Goal: Task Accomplishment & Management: Use online tool/utility

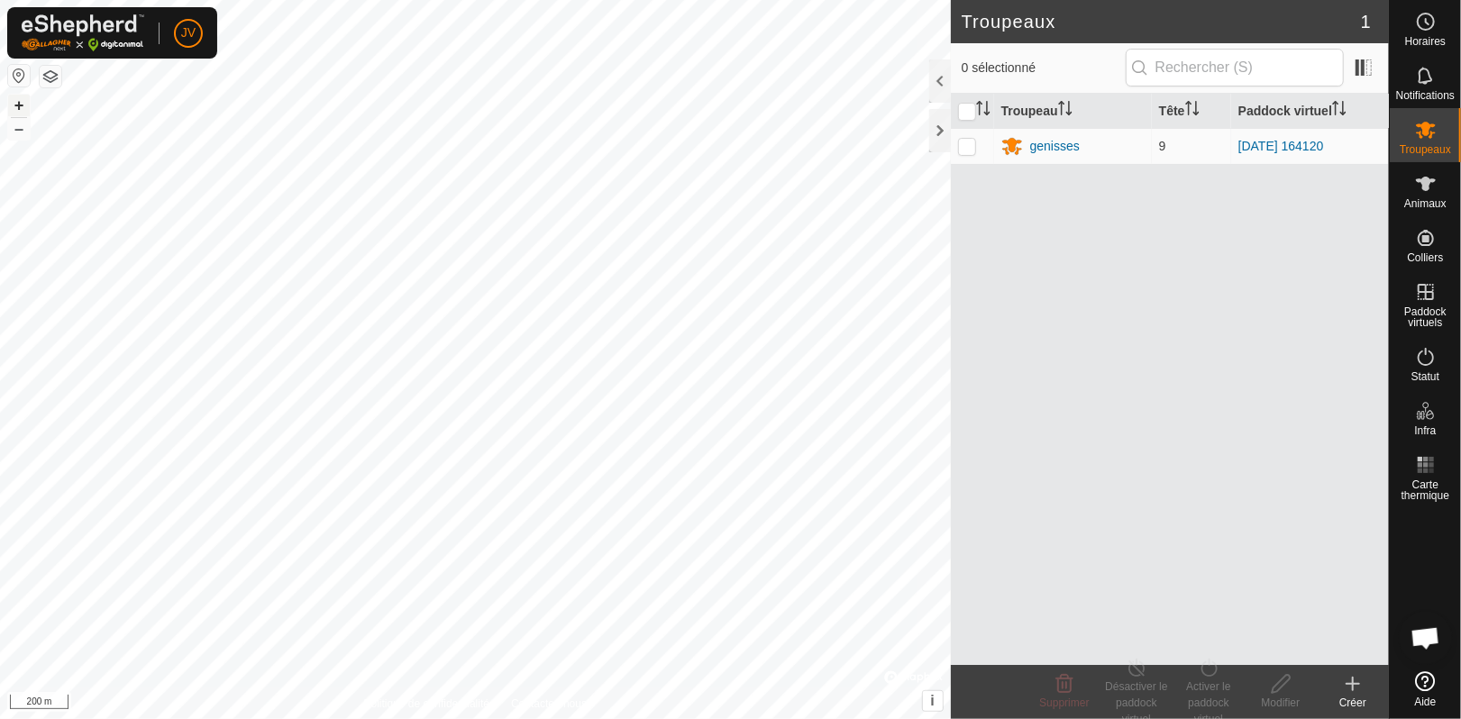
click at [17, 101] on button "+" at bounding box center [19, 106] width 22 height 22
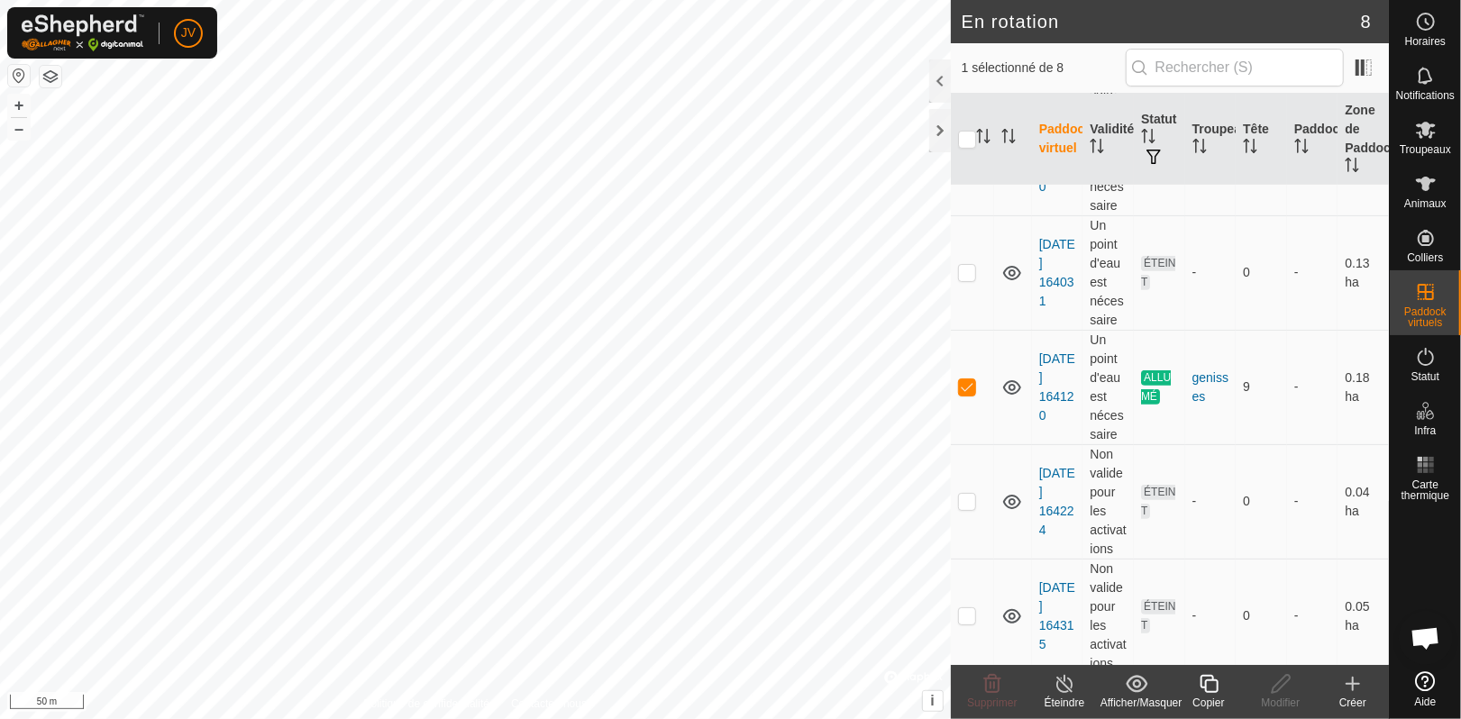
scroll to position [471, 0]
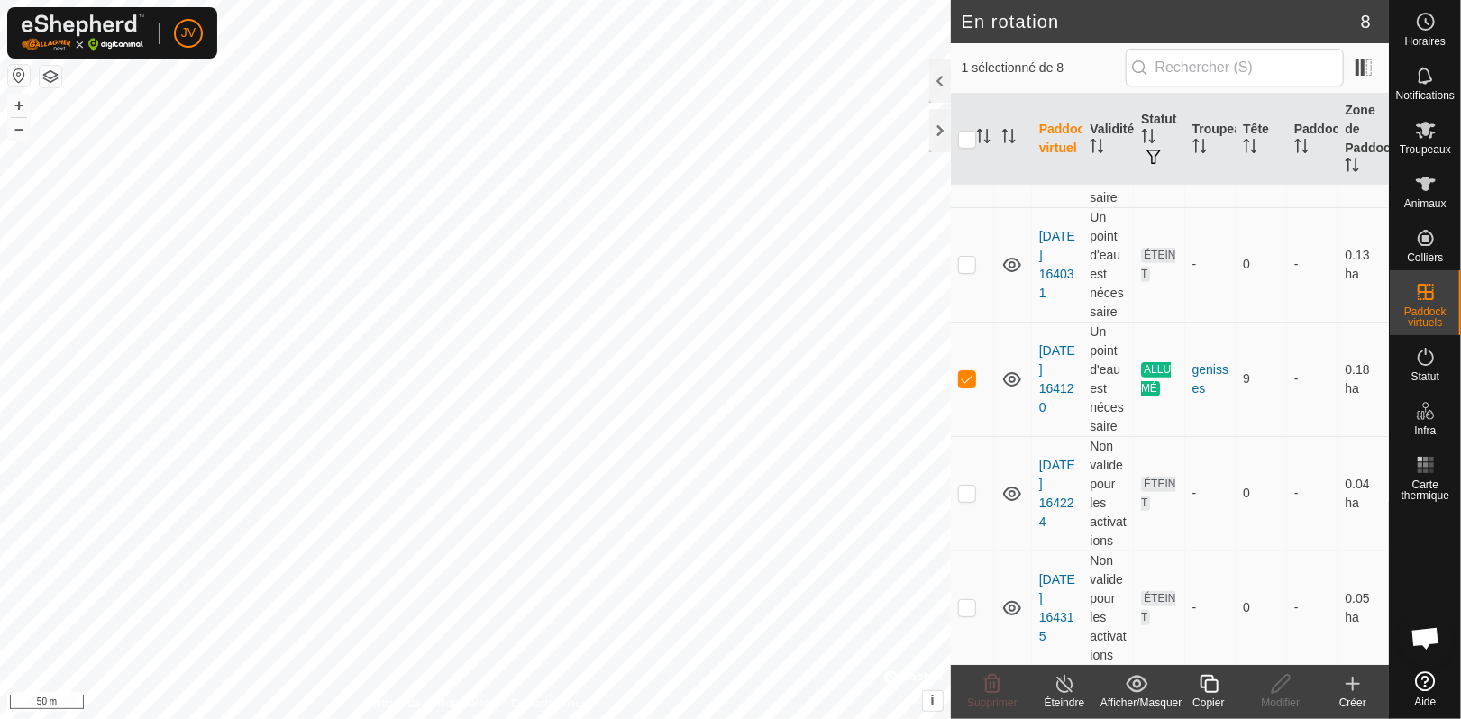
click at [1061, 695] on div "Éteindre" at bounding box center [1065, 703] width 72 height 16
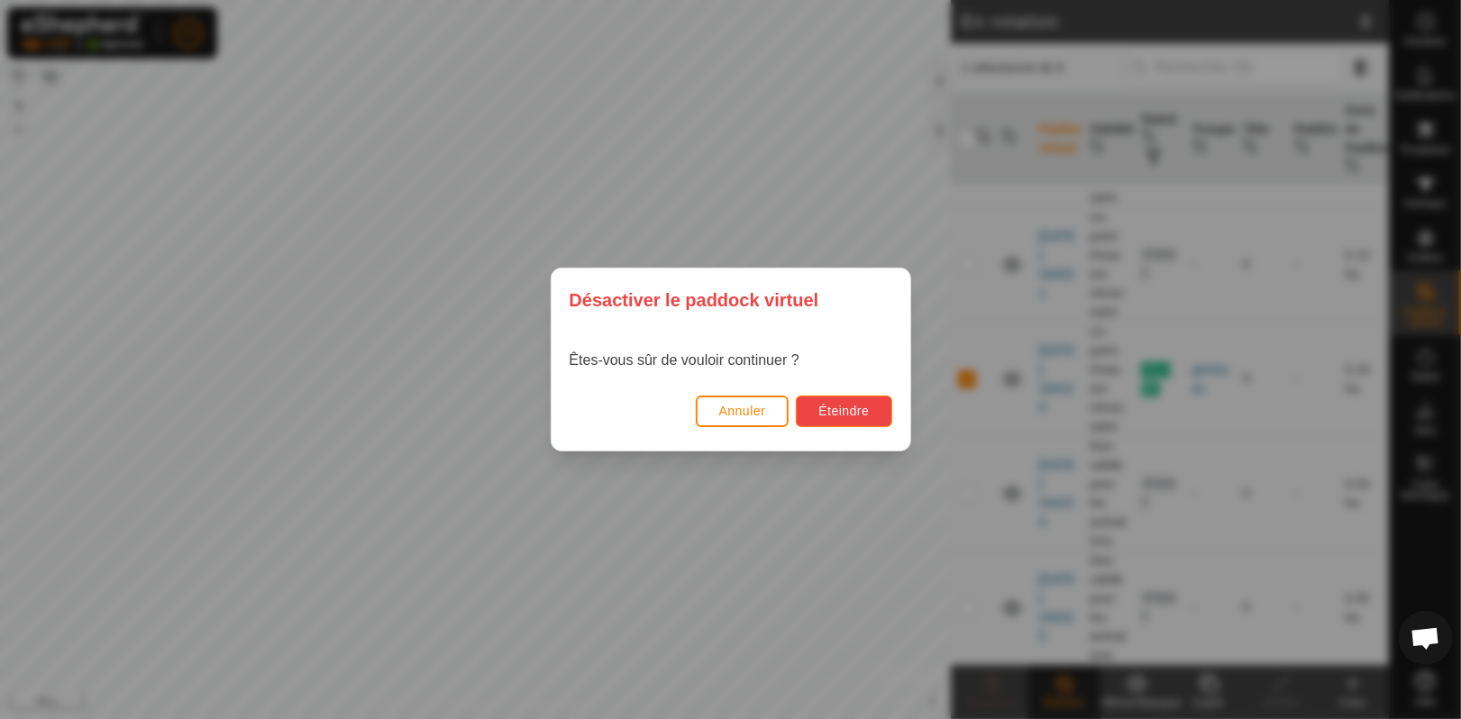
click at [837, 407] on span "Éteindre" at bounding box center [844, 411] width 50 height 14
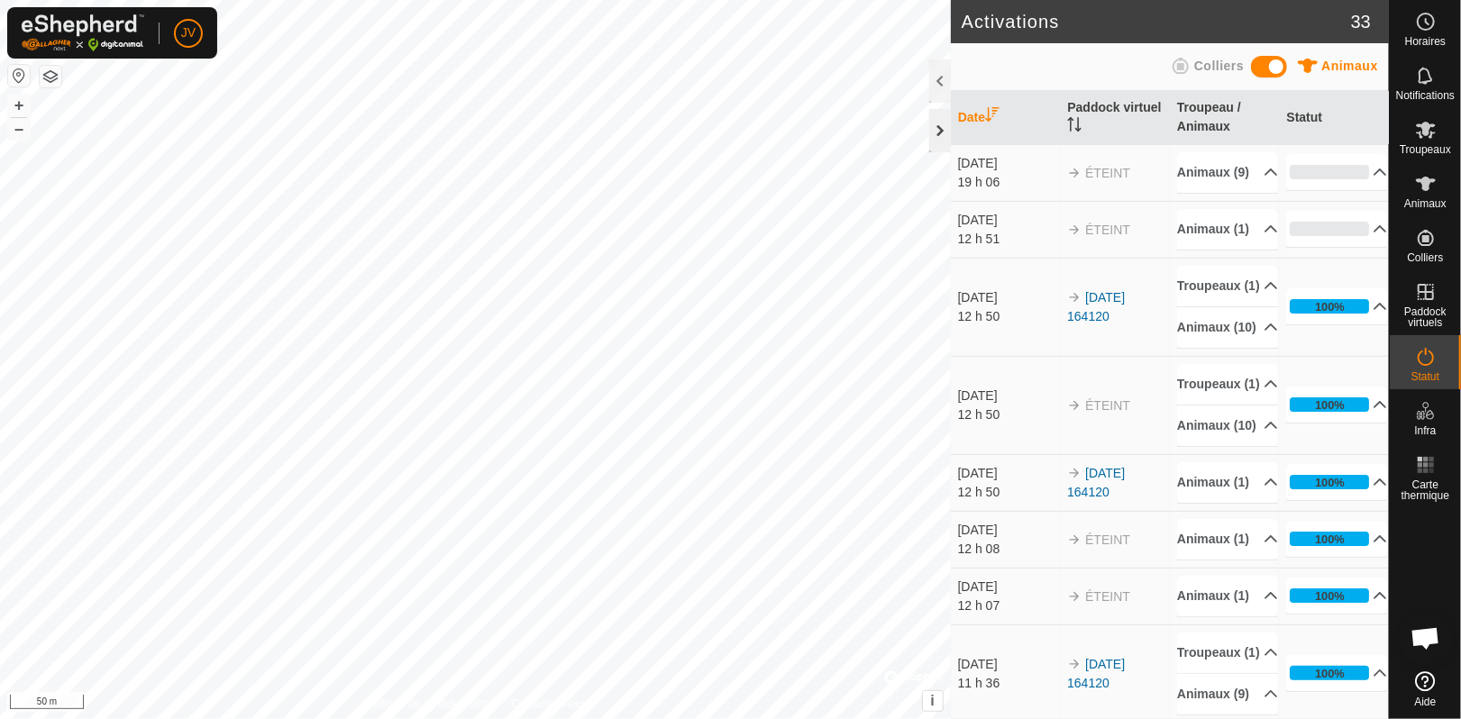
click at [939, 130] on div at bounding box center [940, 130] width 22 height 43
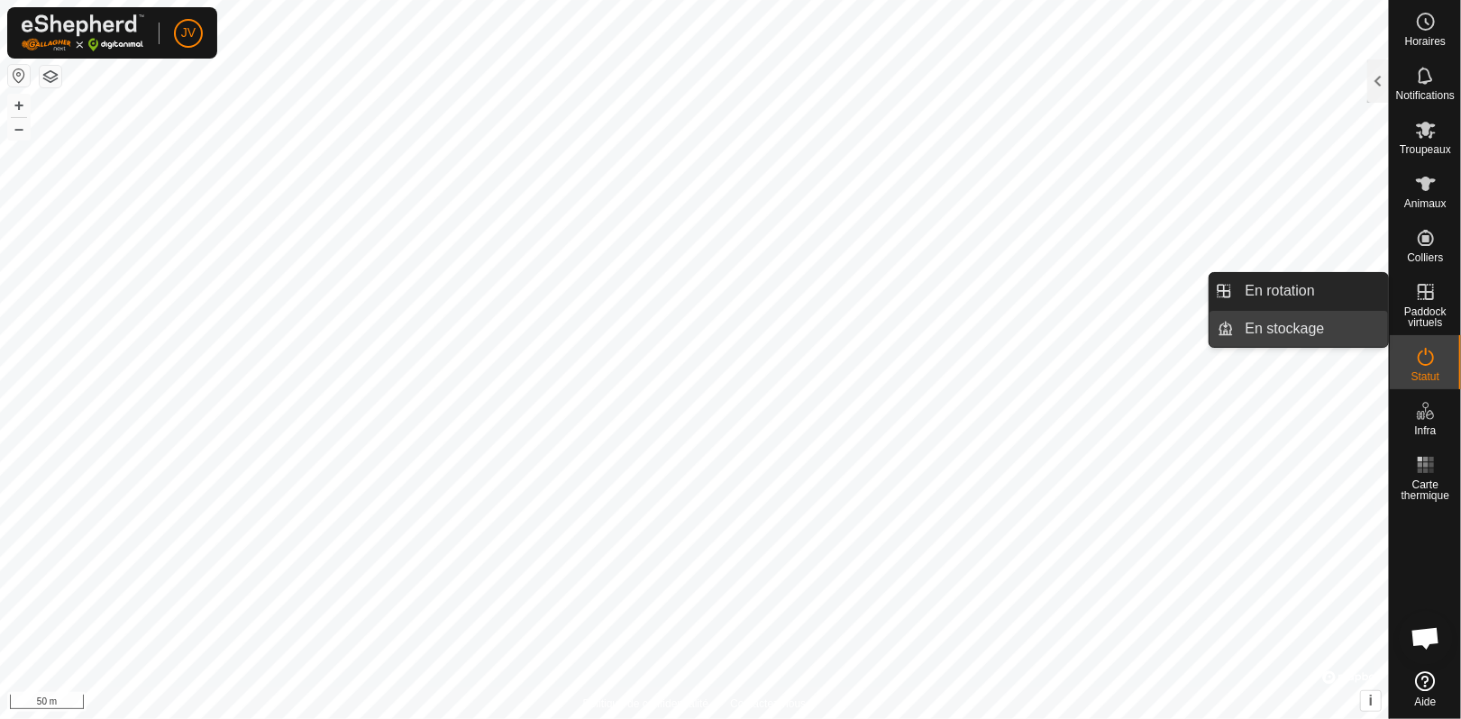
click at [1285, 324] on link "En stockage" at bounding box center [1312, 329] width 154 height 36
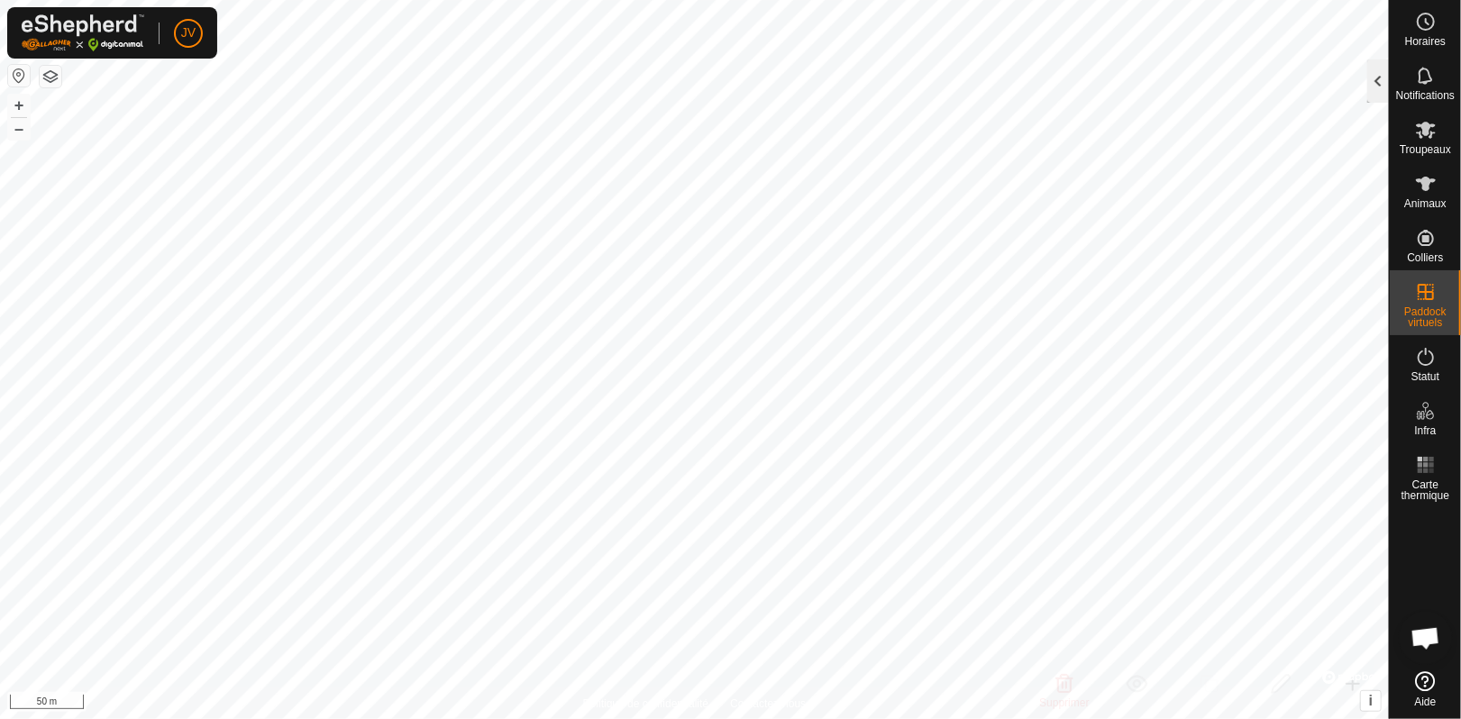
click at [1379, 79] on div at bounding box center [1379, 80] width 22 height 43
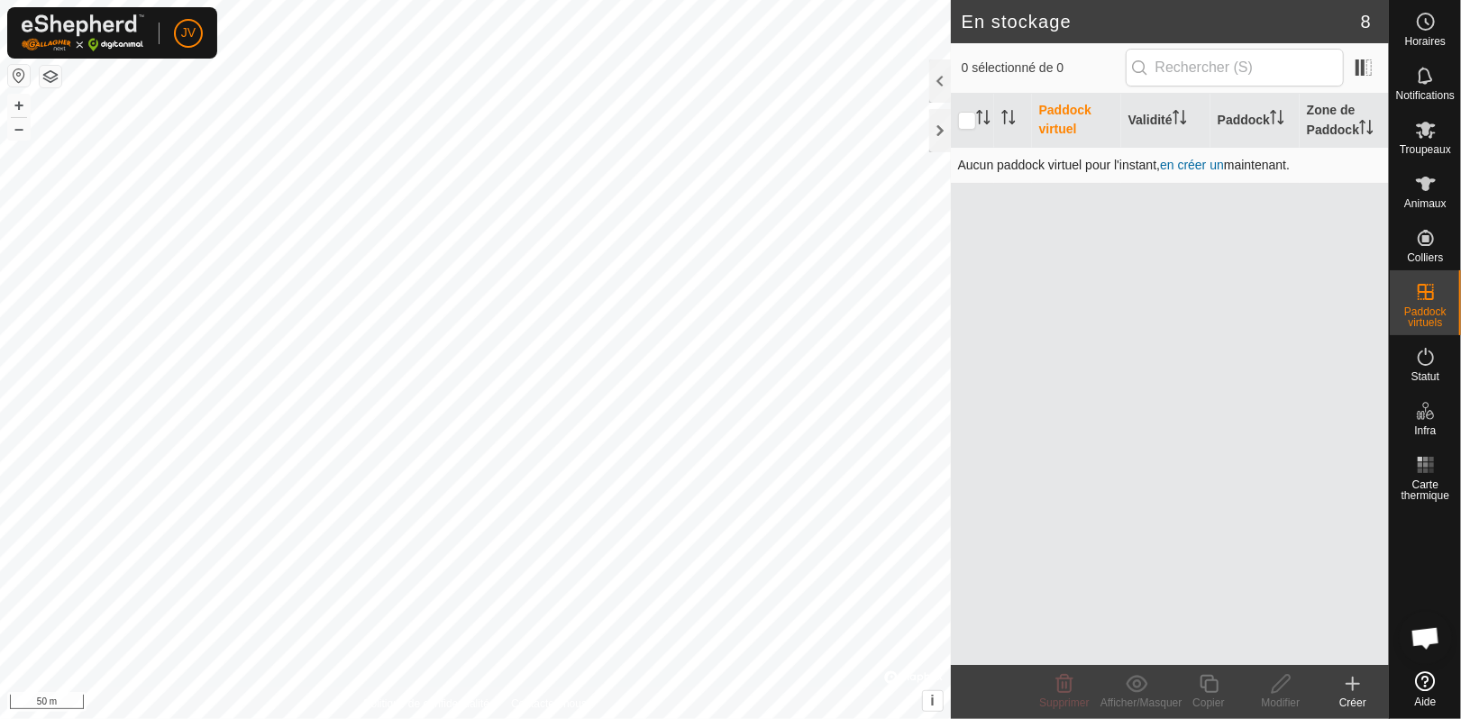
click at [1177, 162] on link "en créer un" at bounding box center [1192, 165] width 64 height 14
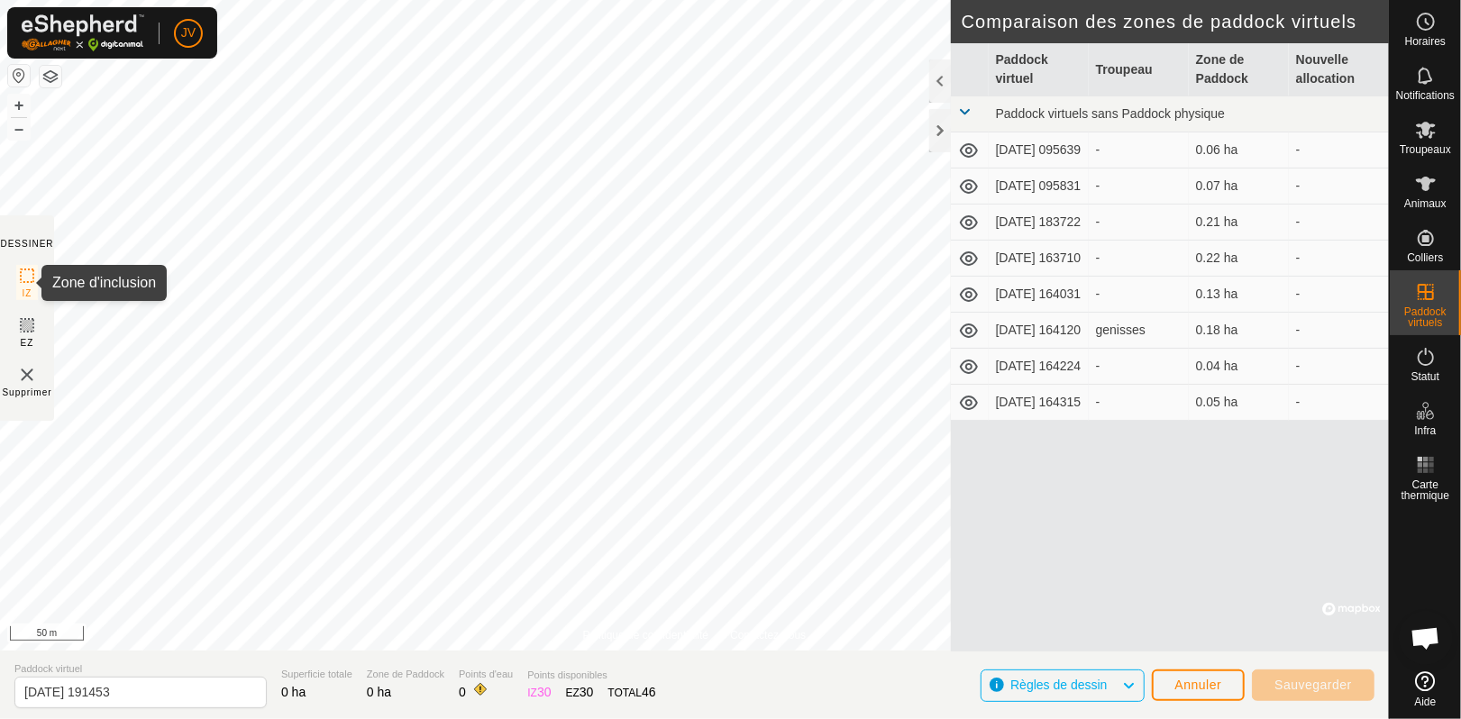
click at [30, 279] on icon at bounding box center [27, 276] width 22 height 22
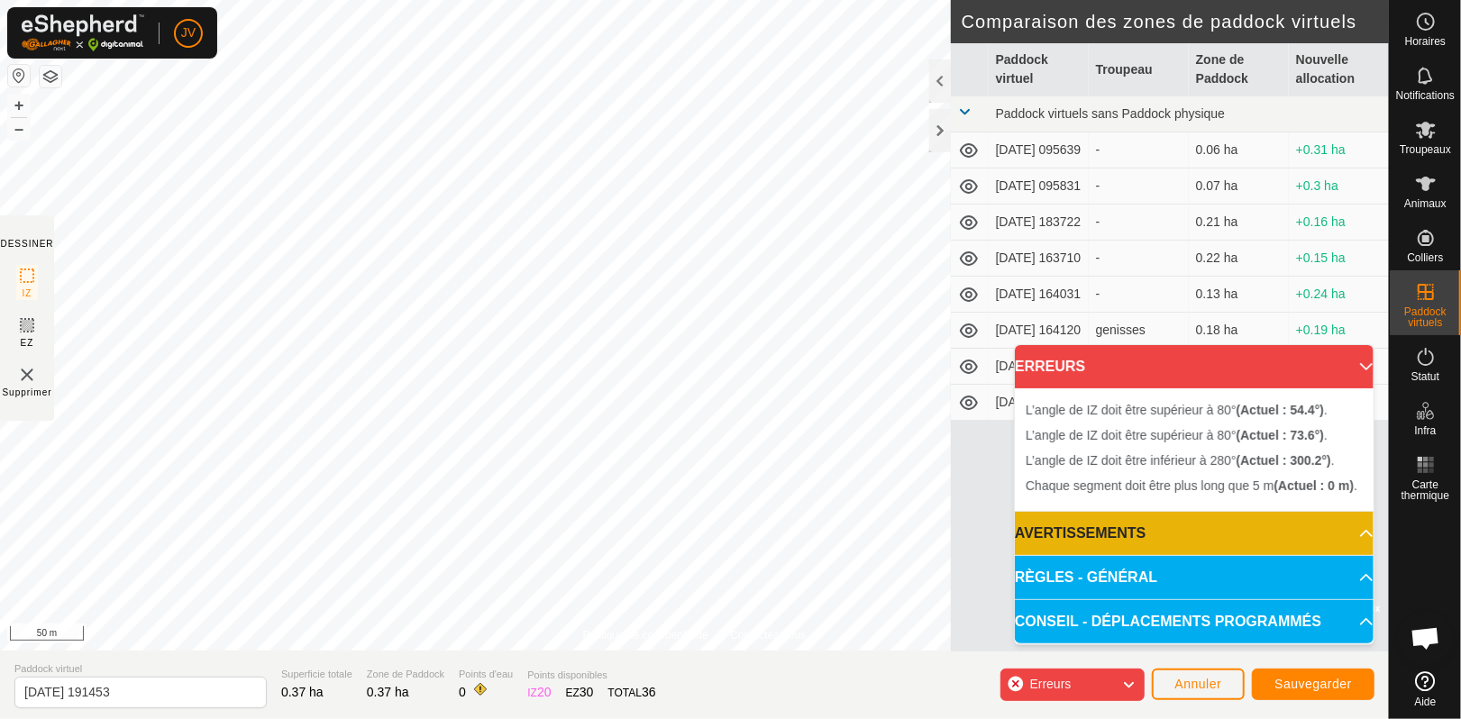
click at [1359, 625] on p-accordion-header "CONSEIL - DÉPLACEMENTS PROGRAMMÉS" at bounding box center [1194, 621] width 359 height 43
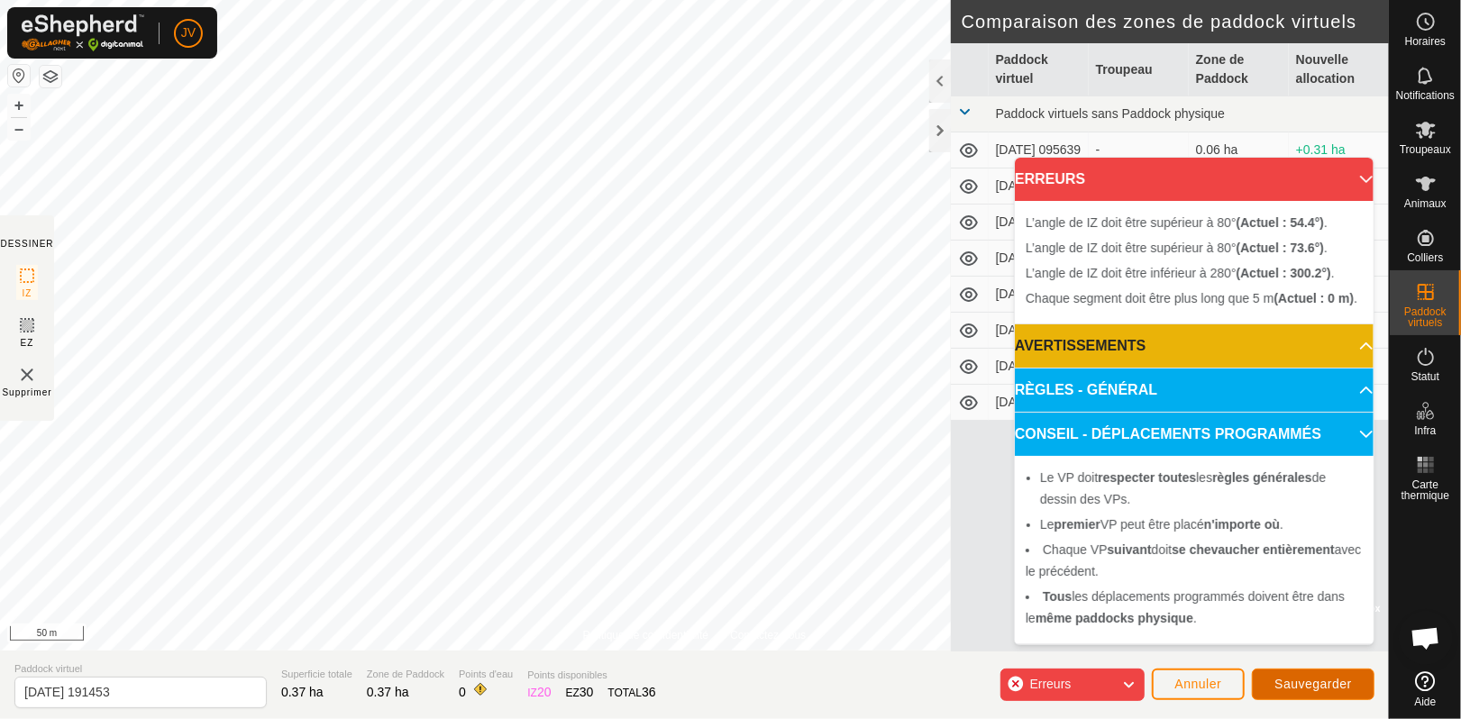
click at [1316, 690] on span "Sauvegarder" at bounding box center [1314, 684] width 78 height 14
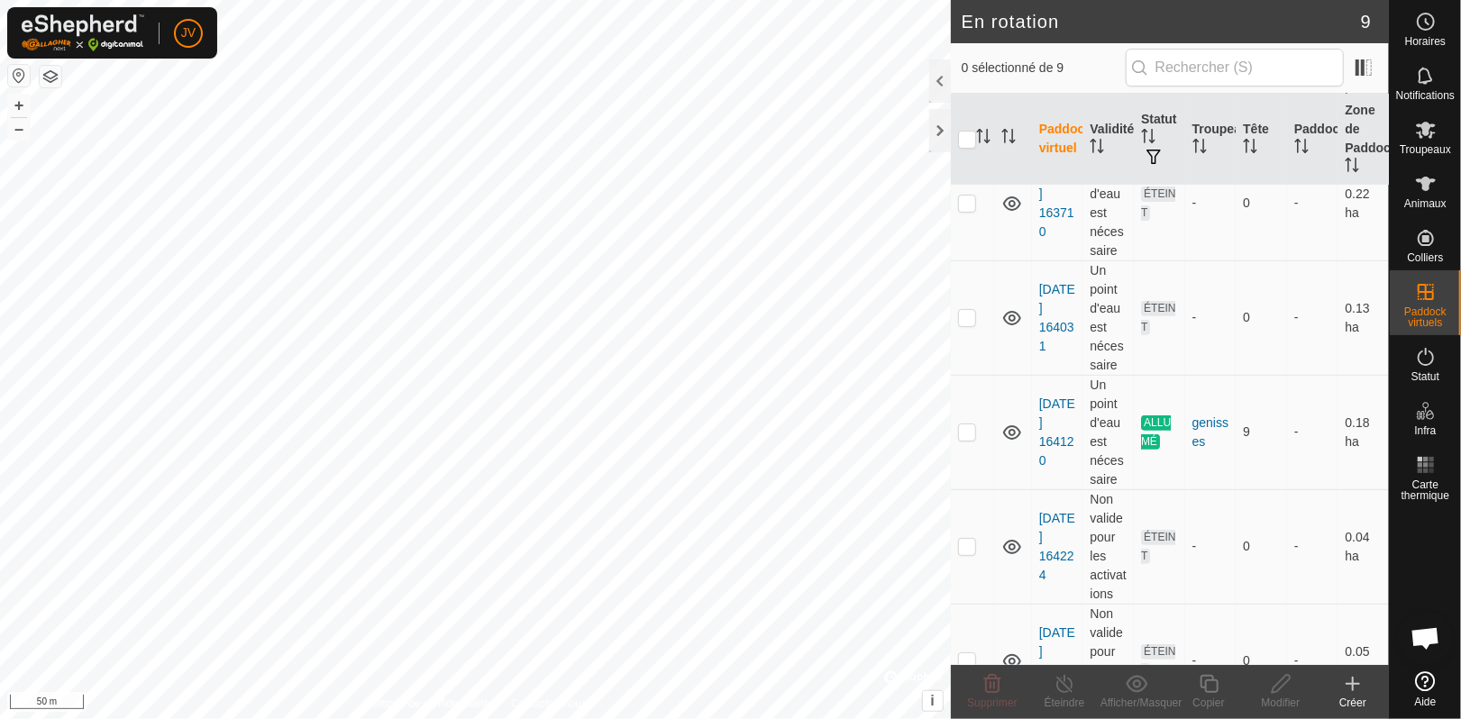
scroll to position [586, 0]
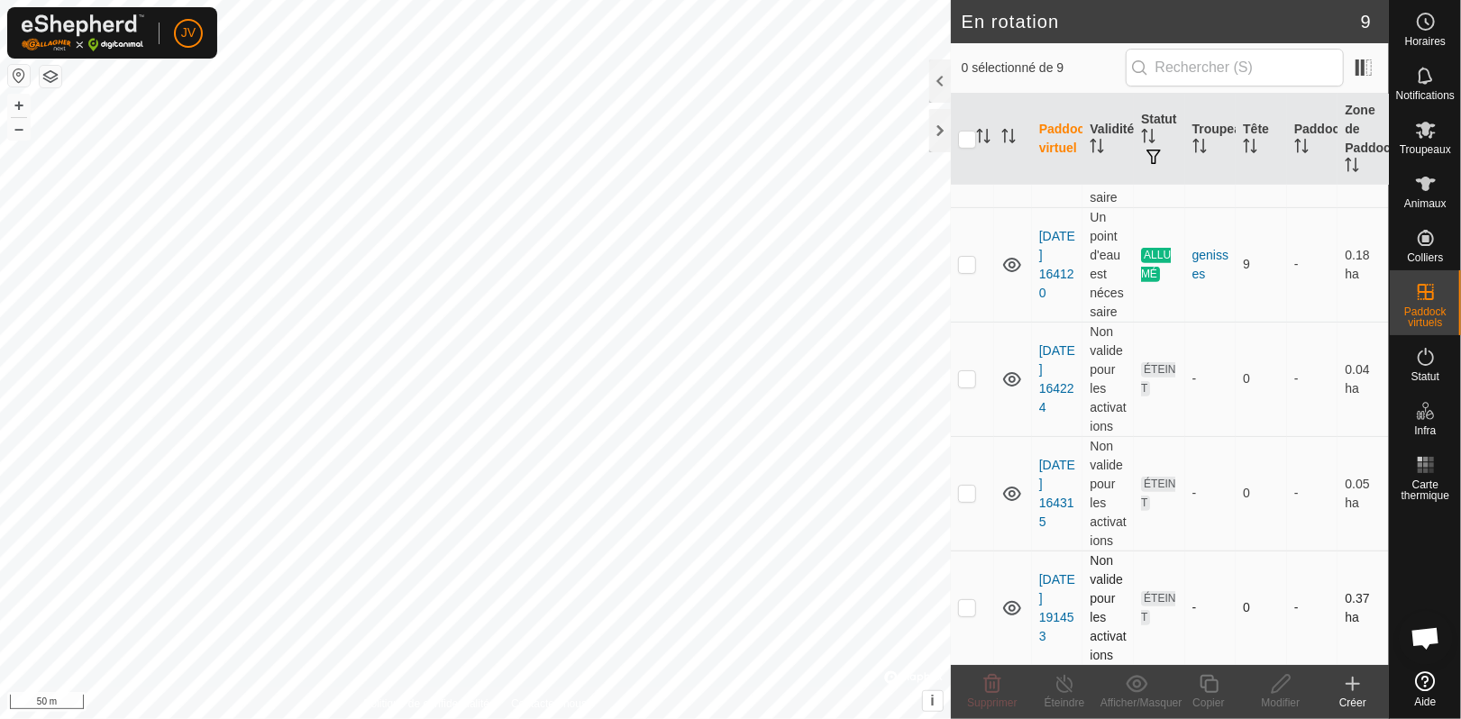
checkbox input "true"
click at [1273, 683] on icon at bounding box center [1281, 684] width 23 height 22
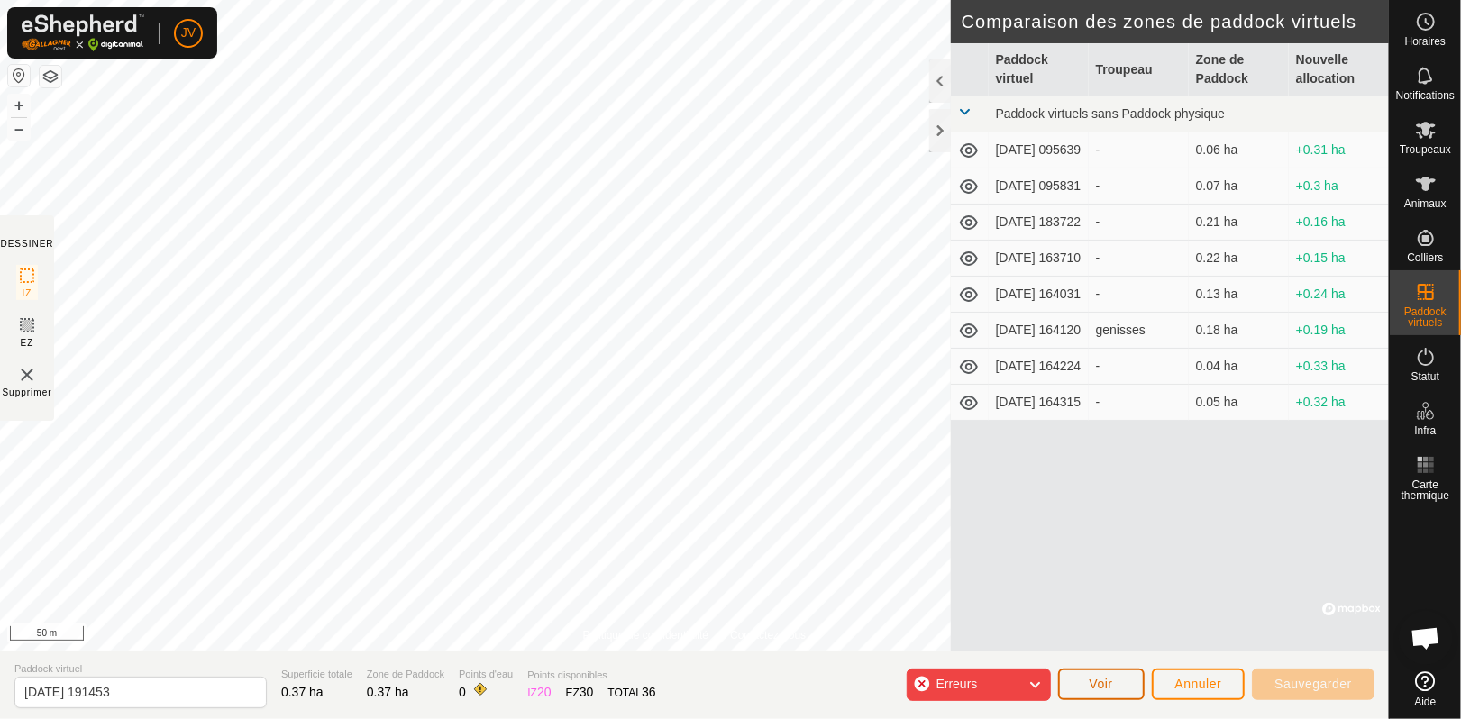
click at [1119, 691] on button "Voir" at bounding box center [1101, 685] width 87 height 32
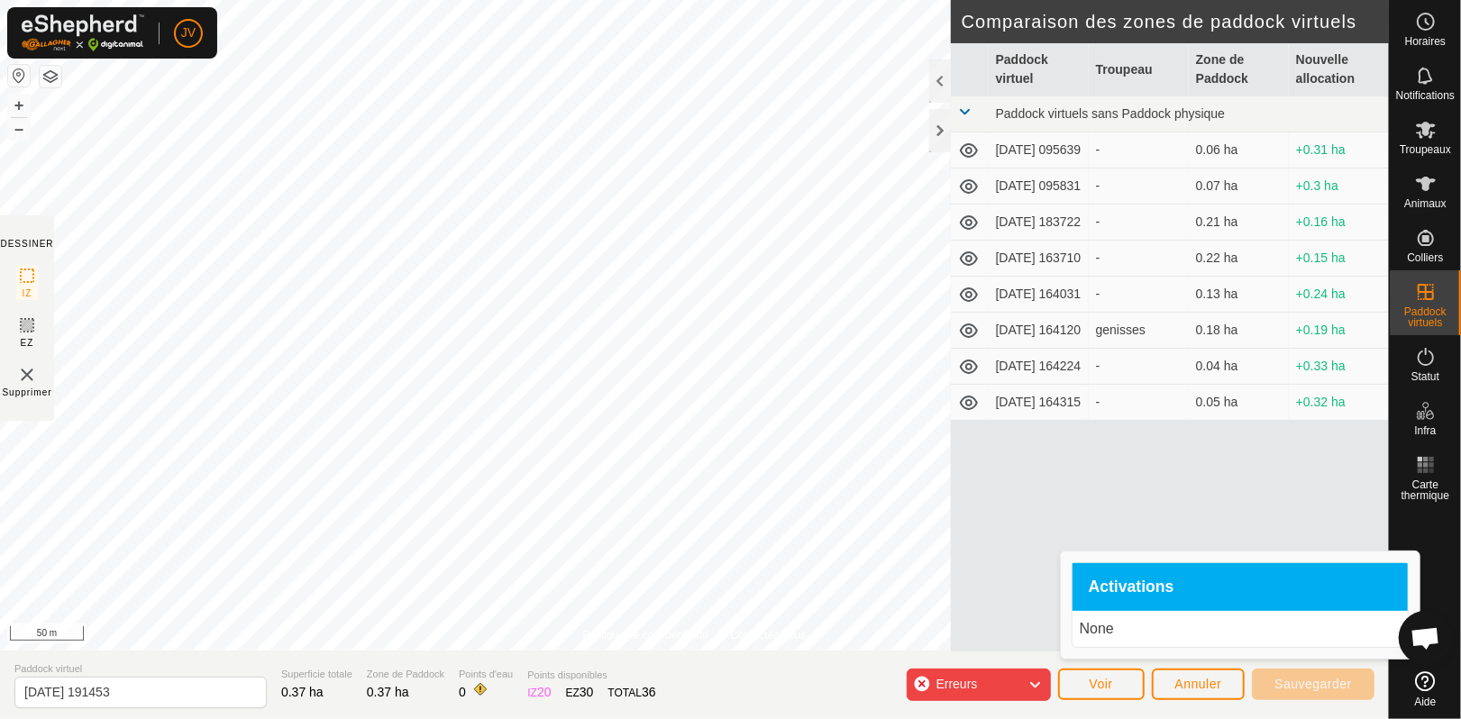
click at [1107, 629] on p "None" at bounding box center [1240, 629] width 321 height 22
click at [176, 684] on input "[DATE] 191453" at bounding box center [140, 693] width 252 height 32
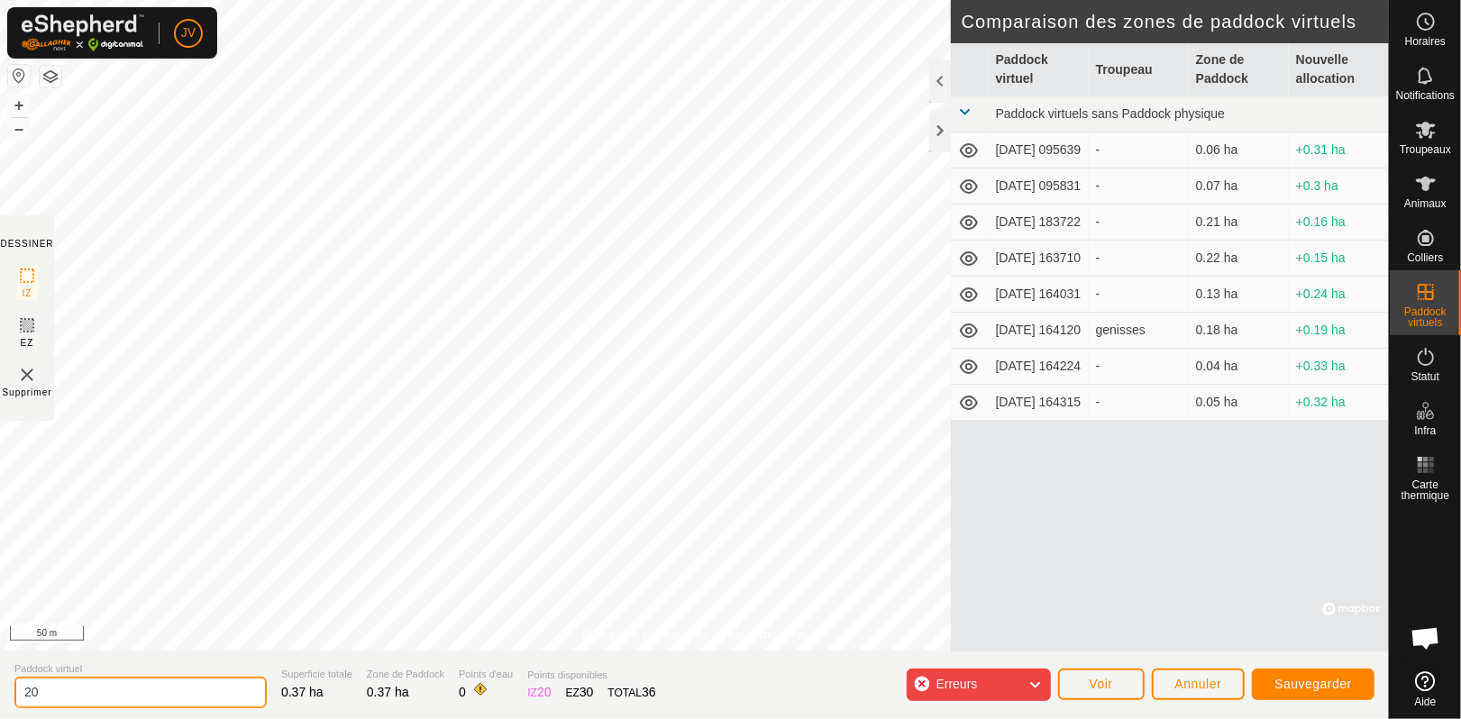
type input "2"
type input "fil elec1"
click at [1295, 677] on span "Sauvegarder" at bounding box center [1314, 684] width 78 height 14
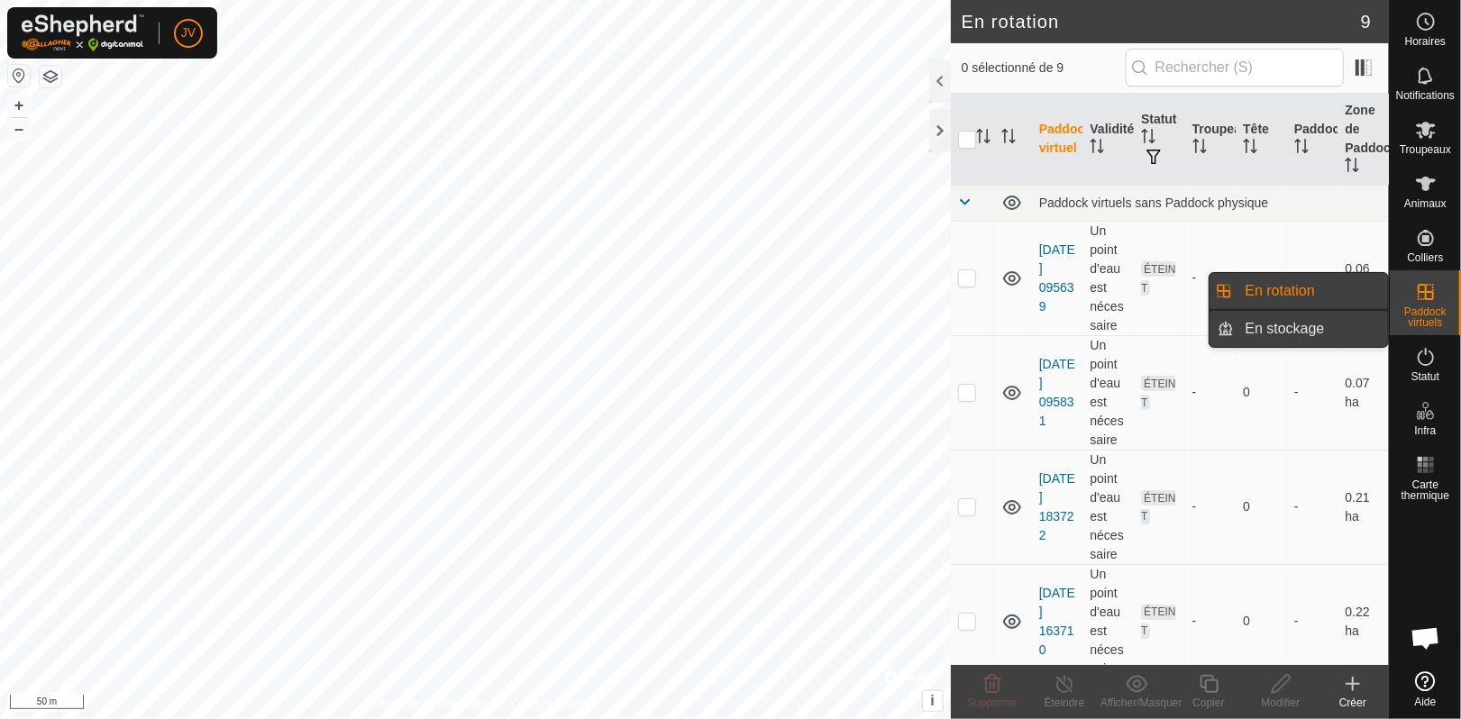
click at [1301, 335] on link "En stockage" at bounding box center [1312, 329] width 154 height 36
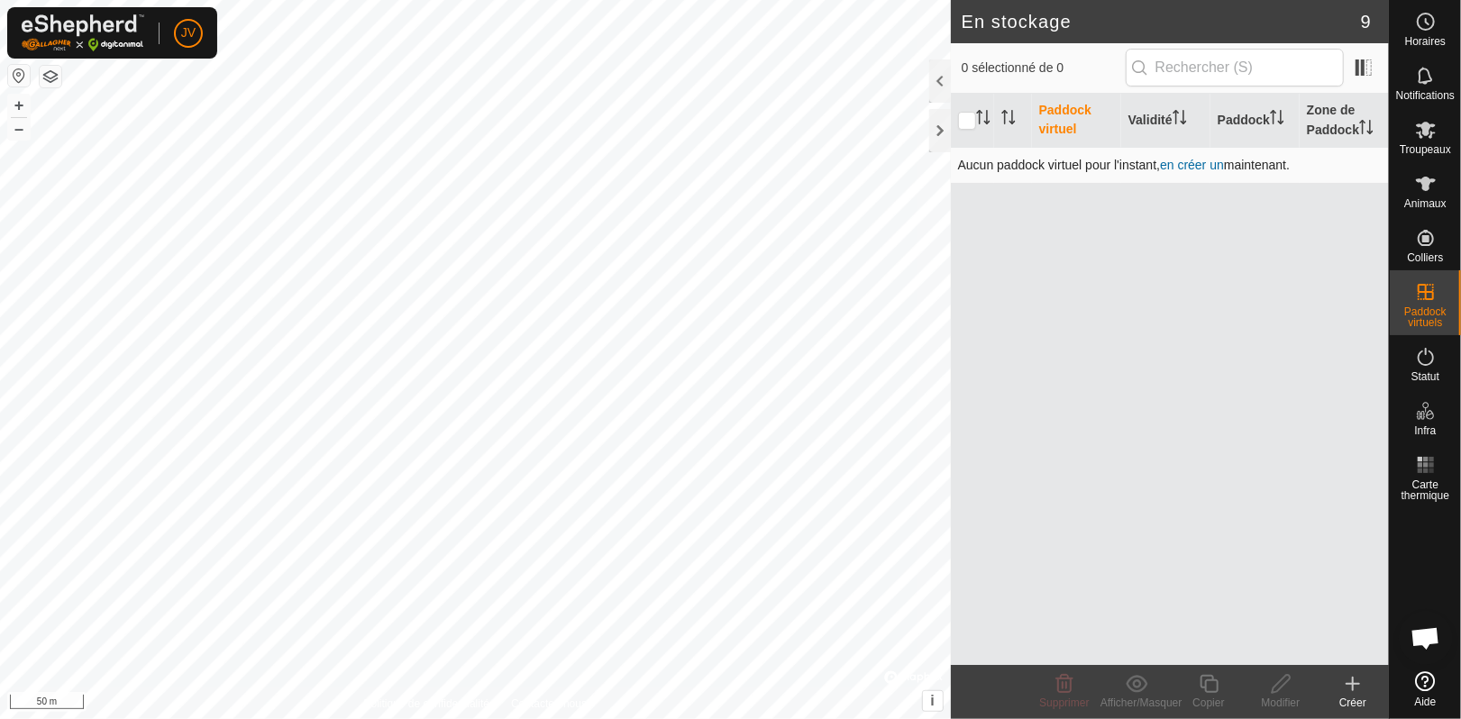
click at [1185, 164] on link "en créer un" at bounding box center [1192, 165] width 64 height 14
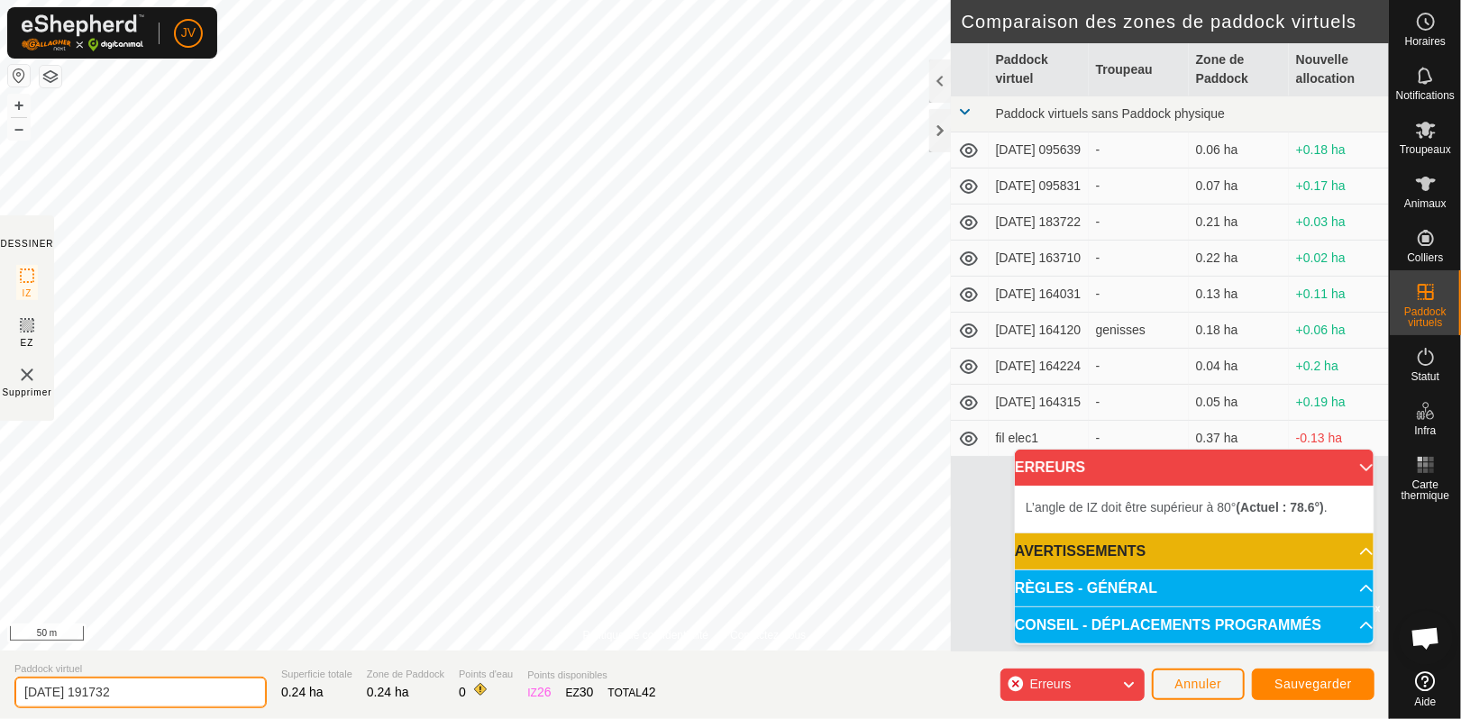
click at [162, 688] on input "[DATE] 191732" at bounding box center [140, 693] width 252 height 32
type input "2"
type input "fil elec2"
click at [1293, 694] on button "Sauvegarder" at bounding box center [1313, 685] width 123 height 32
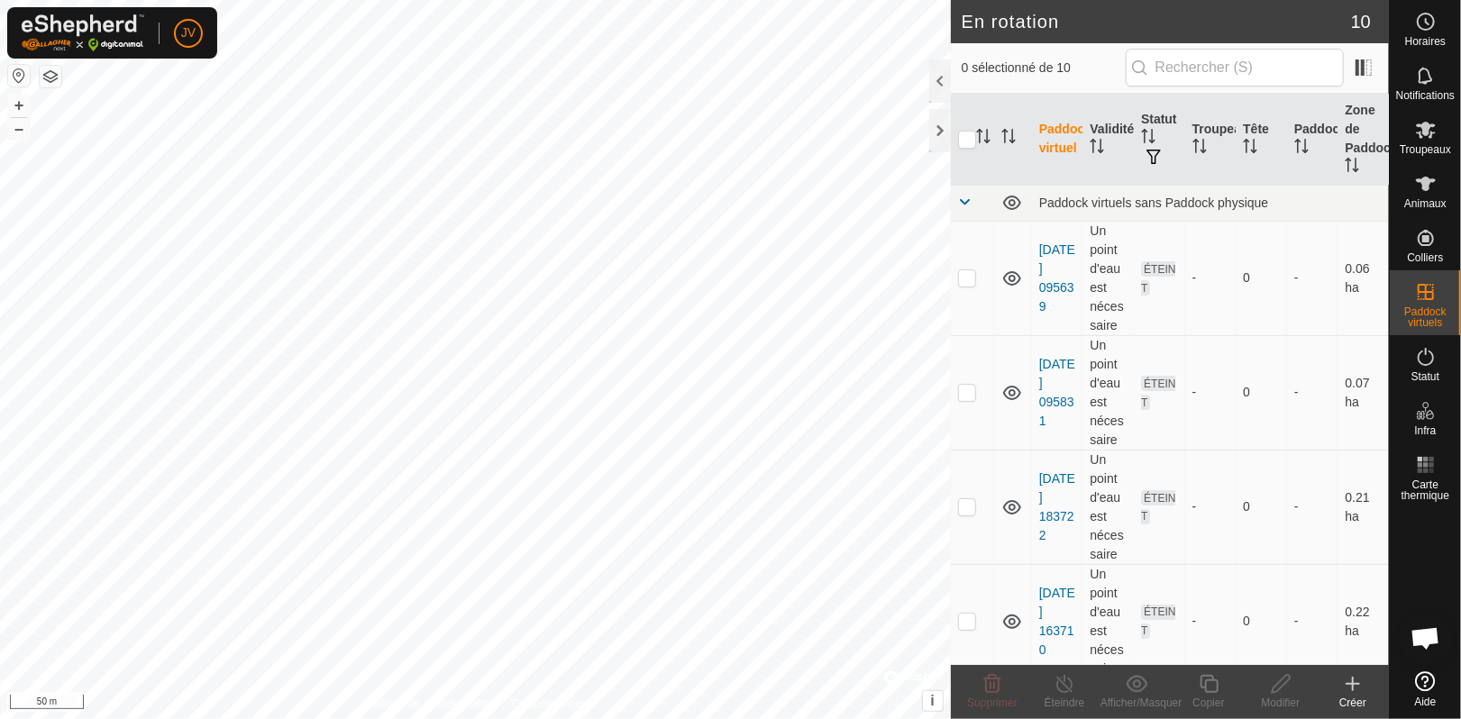
click at [1359, 677] on icon at bounding box center [1353, 684] width 22 height 22
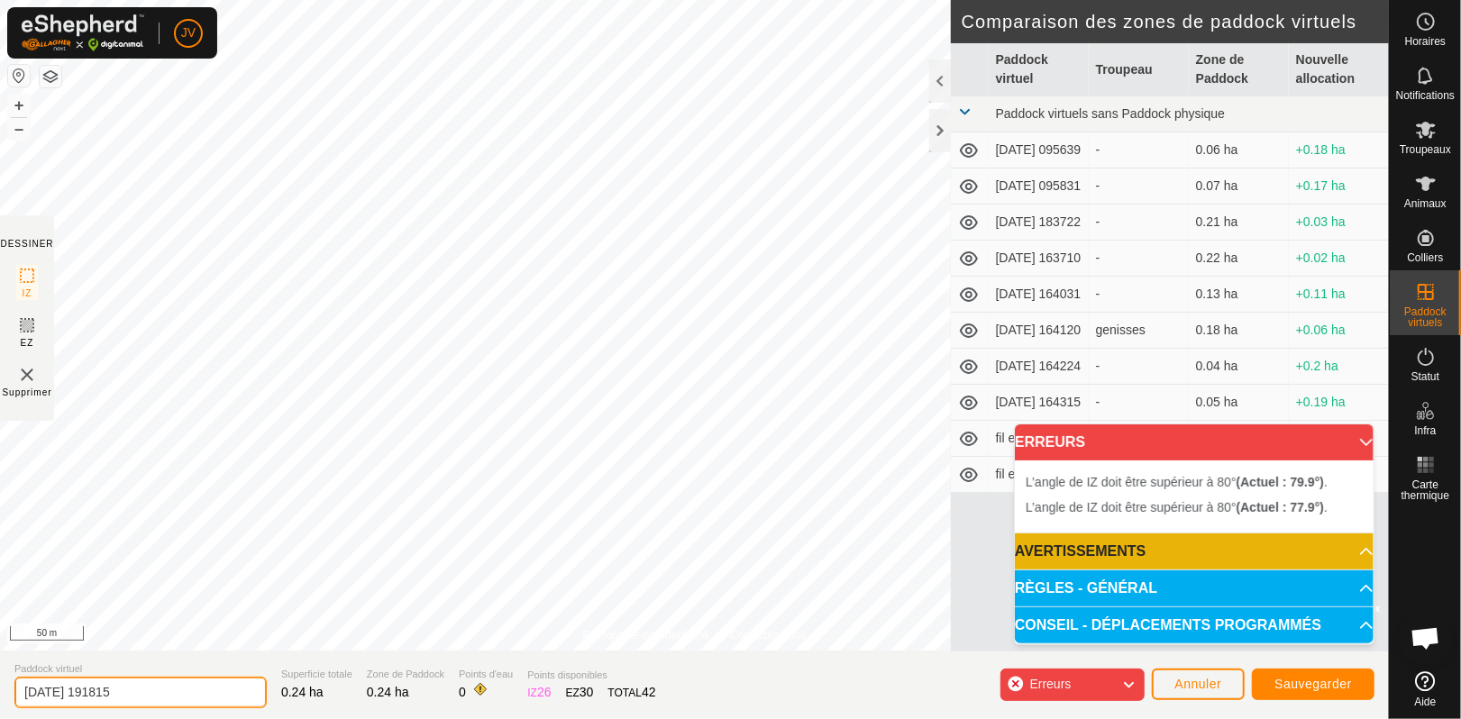
click at [145, 689] on input "[DATE] 191815" at bounding box center [140, 693] width 252 height 32
type input "2"
type input "fil elec 3"
click at [1295, 685] on span "Sauvegarder" at bounding box center [1314, 684] width 78 height 14
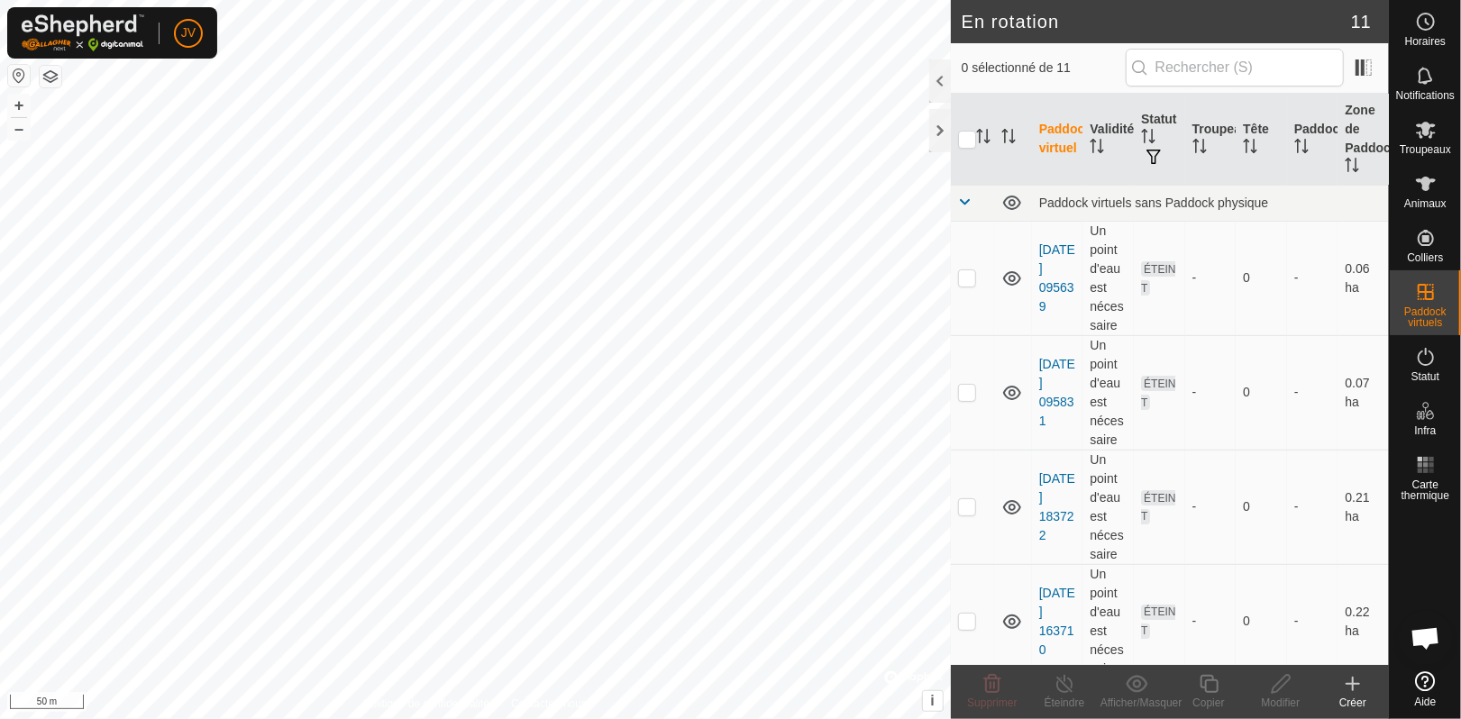
click at [1357, 677] on icon at bounding box center [1353, 684] width 22 height 22
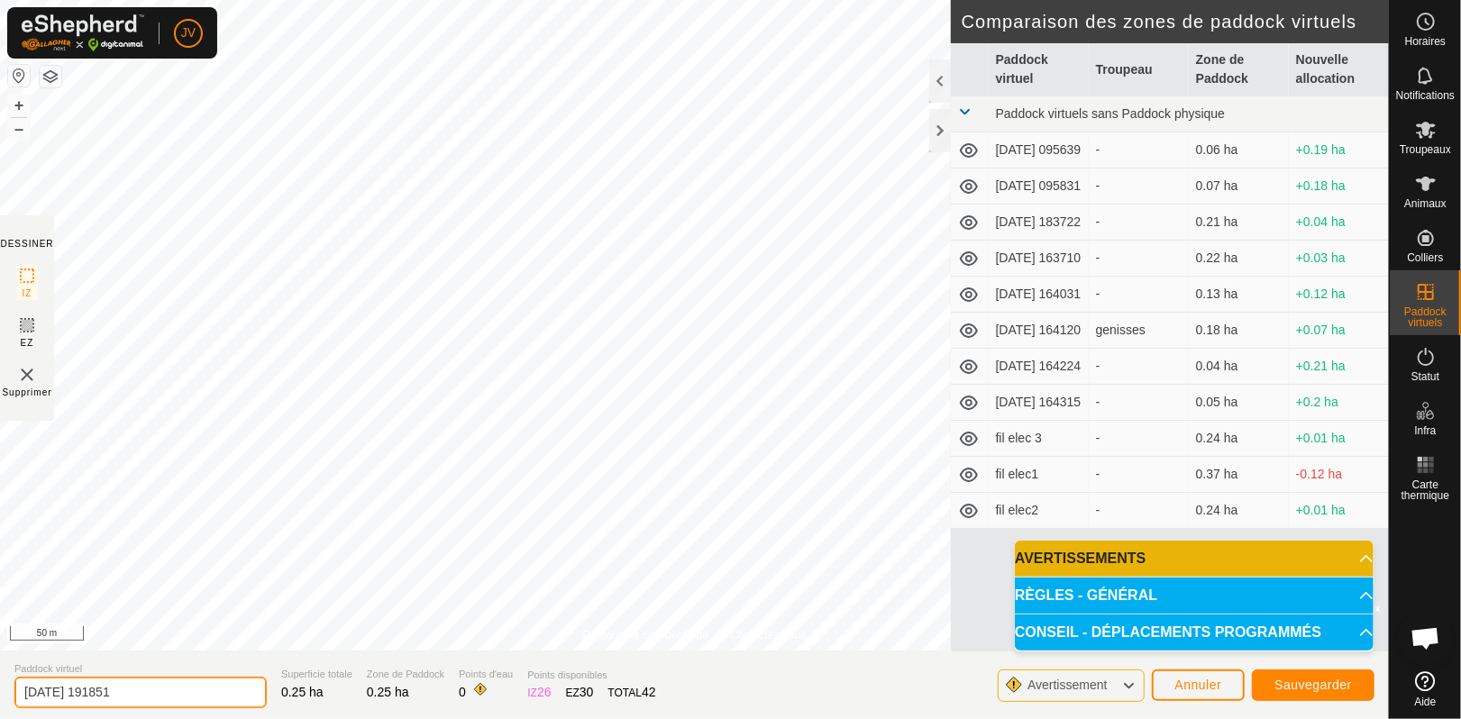
click at [157, 682] on input "[DATE] 191851" at bounding box center [140, 693] width 252 height 32
type input "2"
type input "fil elec 4"
click at [1316, 691] on span "Sauvegarder" at bounding box center [1314, 685] width 78 height 14
